Goal: Go to known website: Access a specific website the user already knows

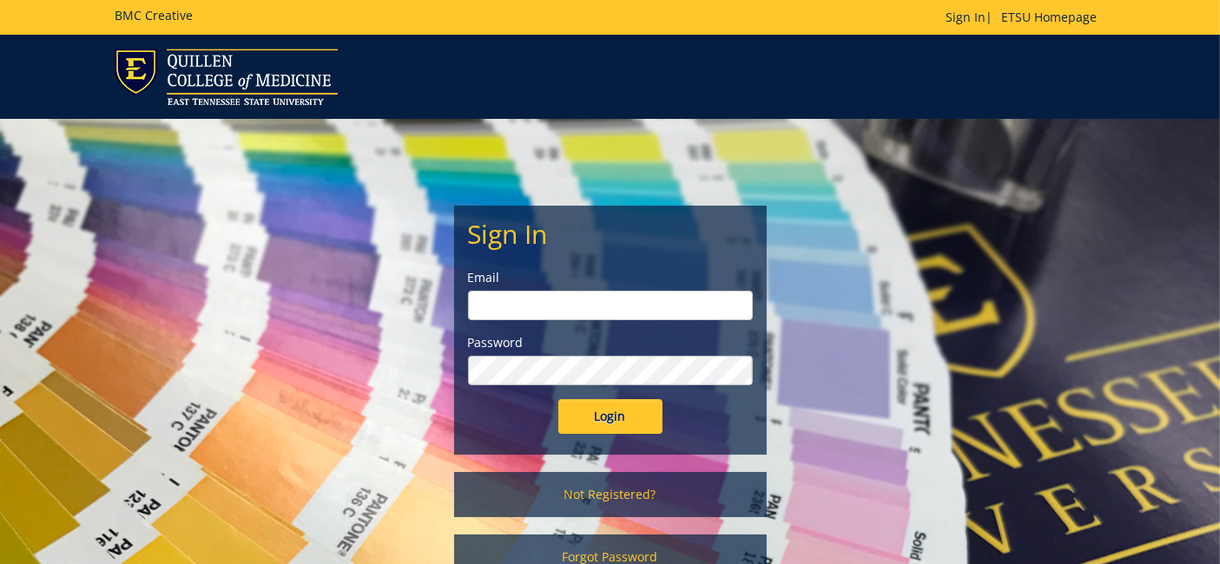
type input "[EMAIL_ADDRESS][DOMAIN_NAME]"
click at [605, 412] on input "Login" at bounding box center [610, 416] width 104 height 35
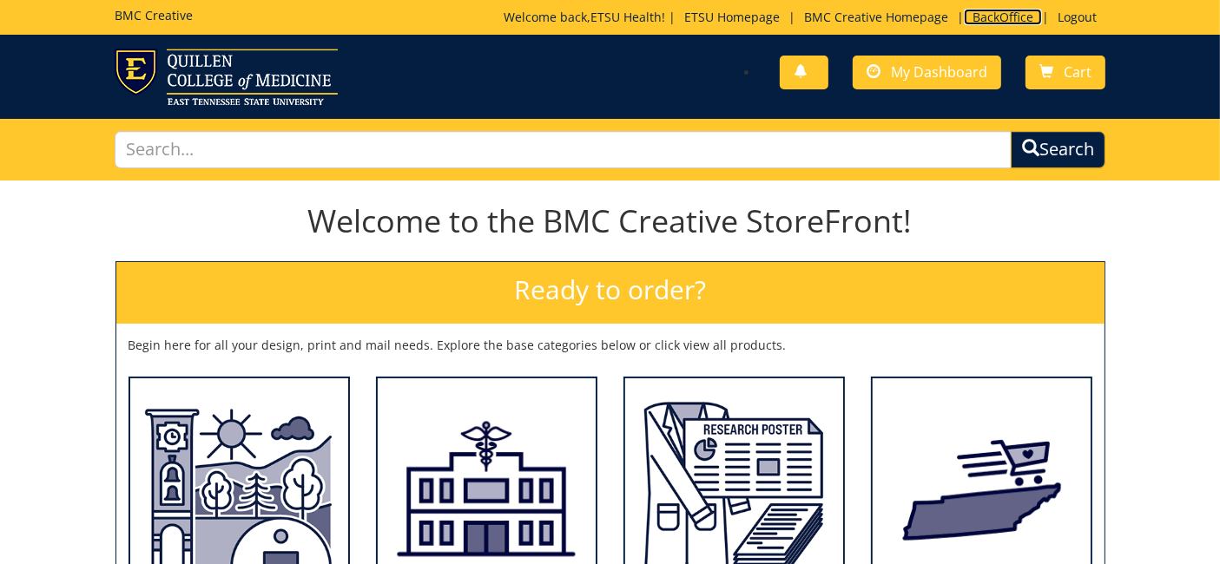
click at [991, 13] on link "BackOffice" at bounding box center [1003, 17] width 78 height 16
